Goal: Transaction & Acquisition: Obtain resource

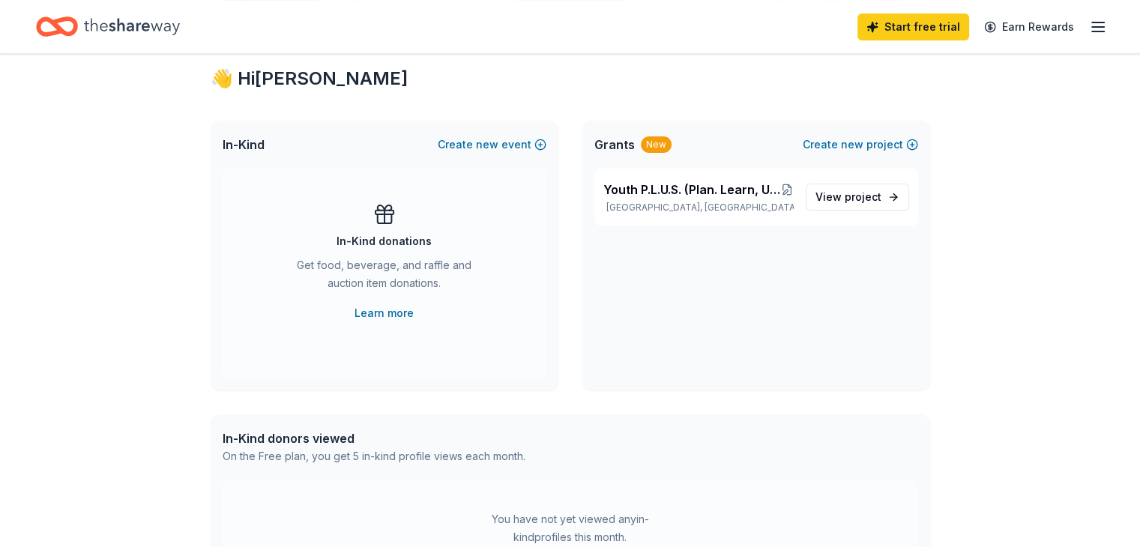
scroll to position [300, 0]
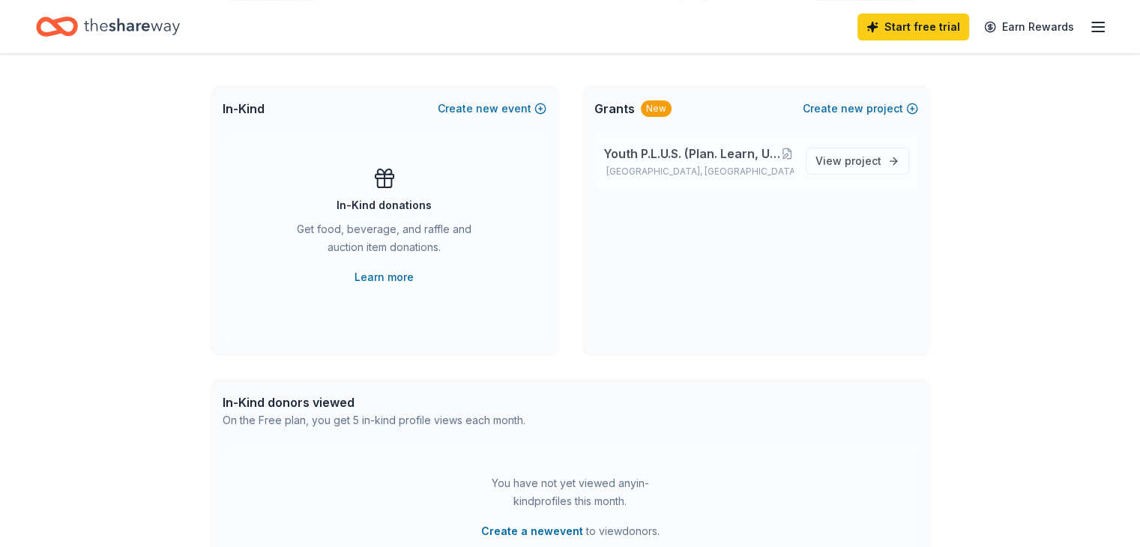
click at [688, 151] on span "Youth P.L.U.S. (Plan. Learn, Understand, Succeed) After School Program" at bounding box center [693, 154] width 178 height 18
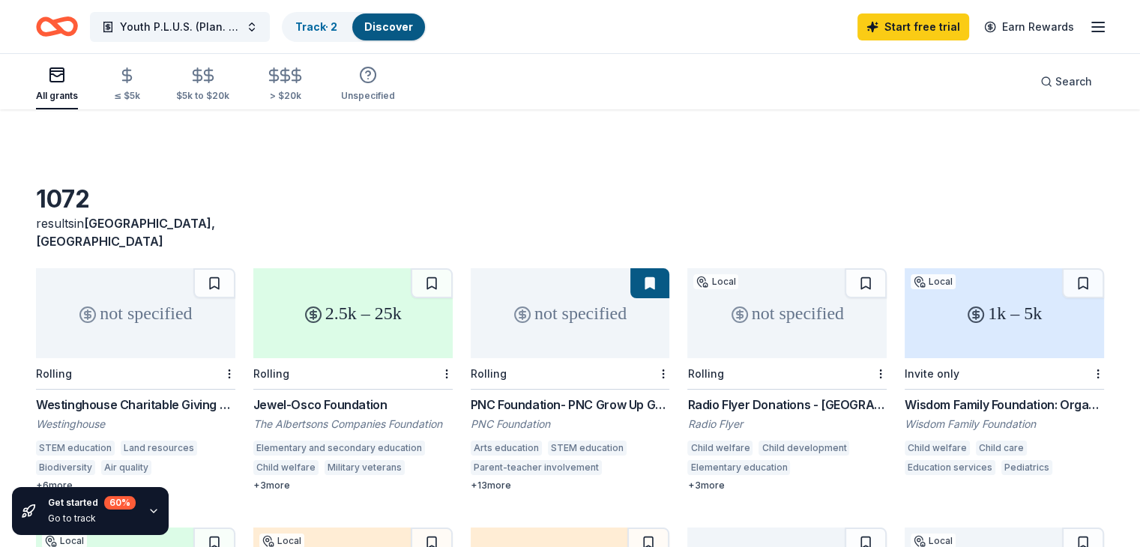
scroll to position [75, 0]
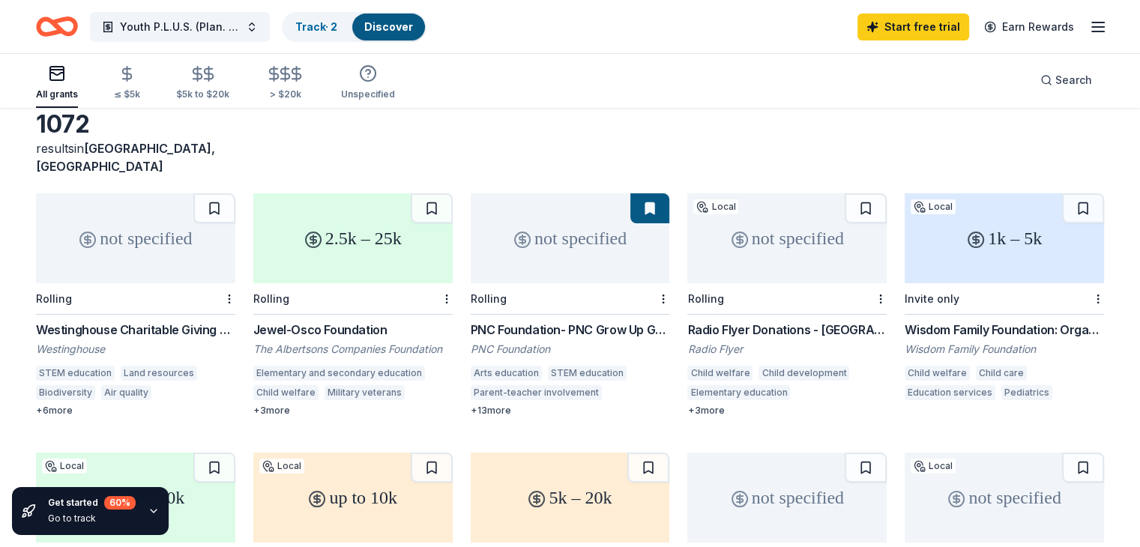
click at [516, 321] on div "PNC Foundation- PNC Grow Up Great" at bounding box center [570, 330] width 199 height 18
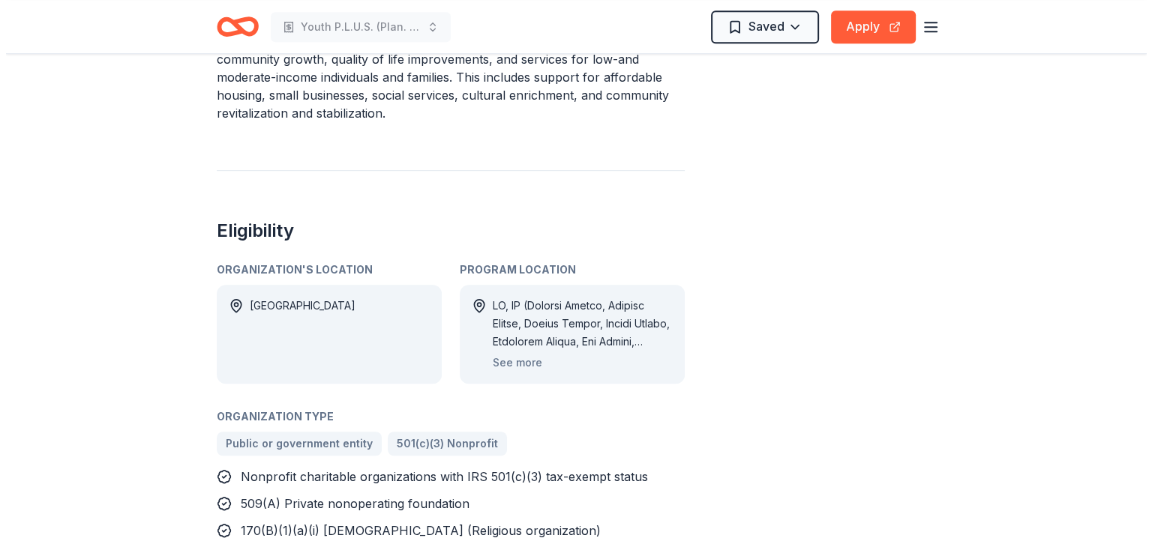
scroll to position [975, 0]
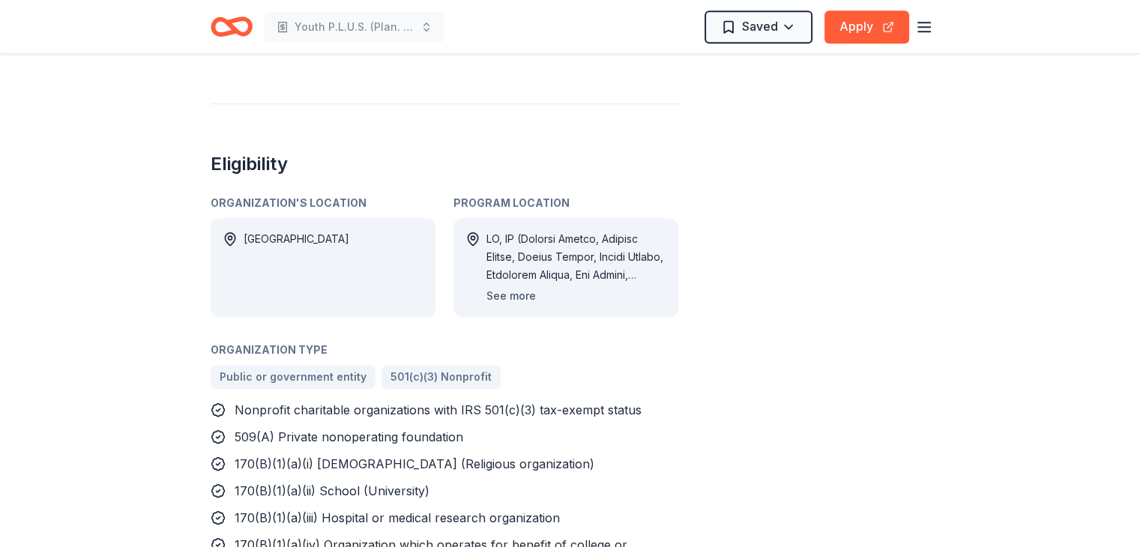
click at [513, 287] on button "See more" at bounding box center [511, 296] width 49 height 18
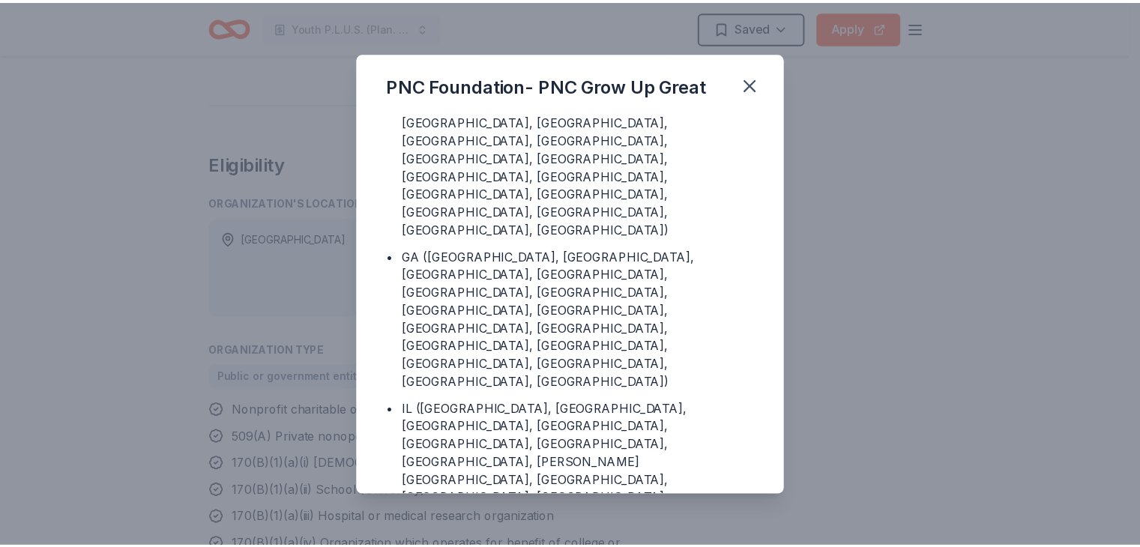
scroll to position [75, 0]
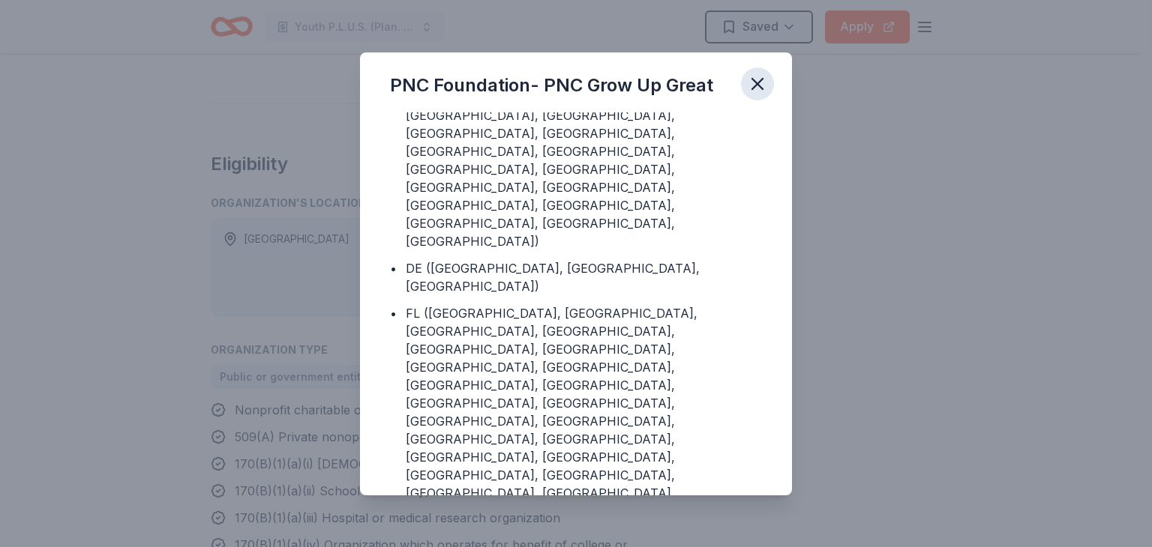
click at [757, 82] on icon "button" at bounding box center [757, 84] width 10 height 10
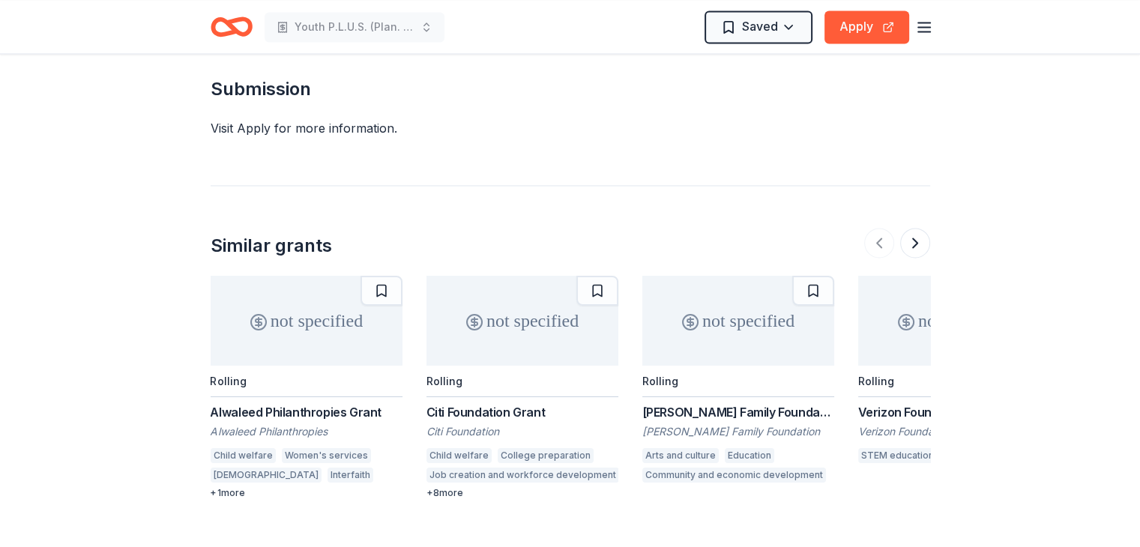
scroll to position [2324, 0]
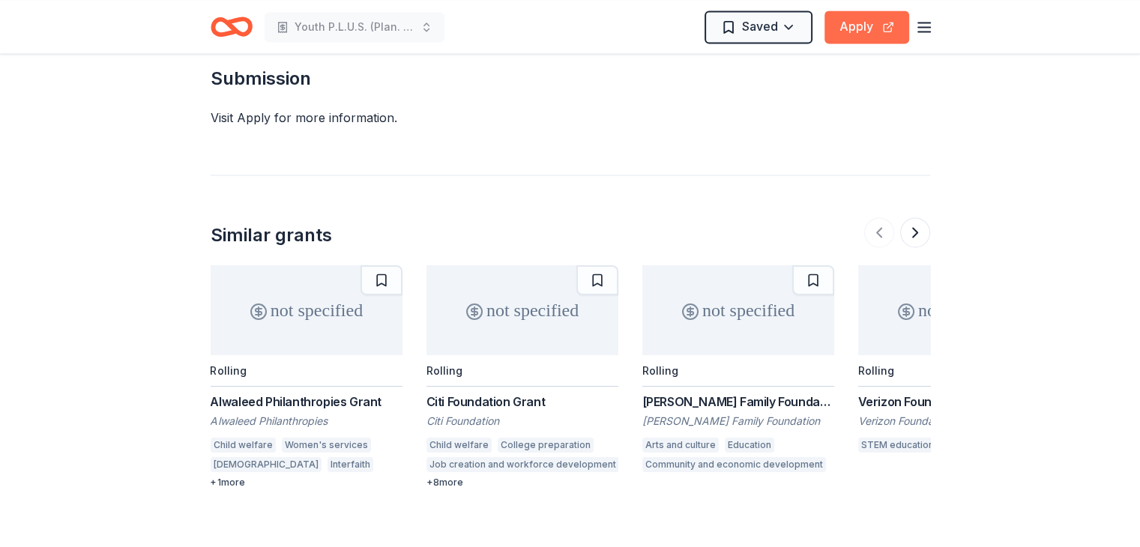
click at [865, 26] on button "Apply" at bounding box center [867, 26] width 85 height 33
